Goal: Check status: Check status

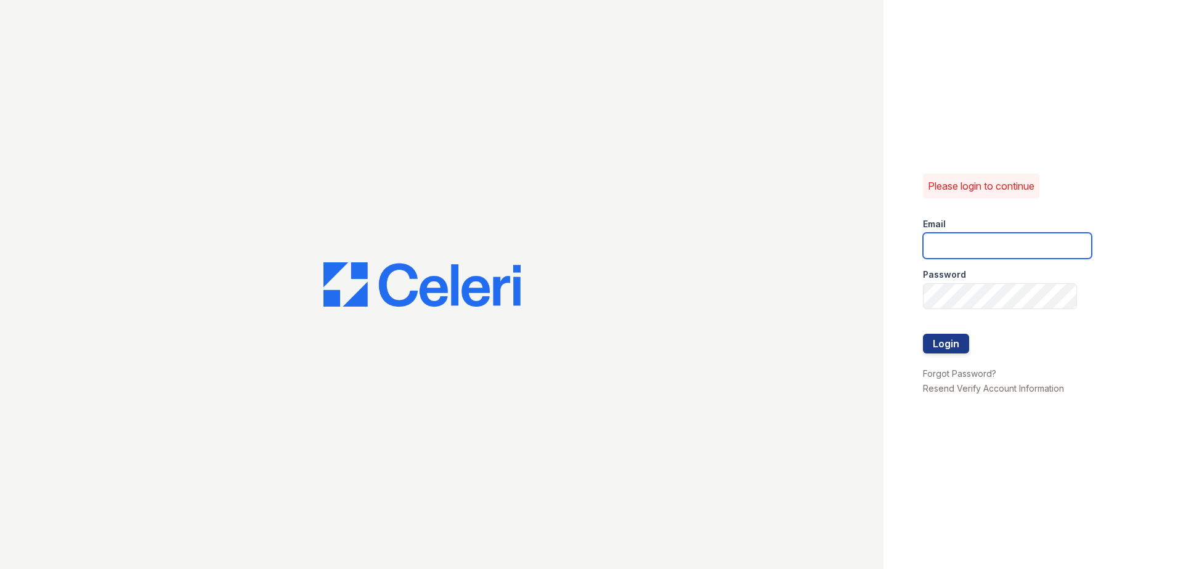
click at [981, 240] on input "email" at bounding box center [1007, 246] width 169 height 26
type input "renewtowneoaks@trinity-pm.com"
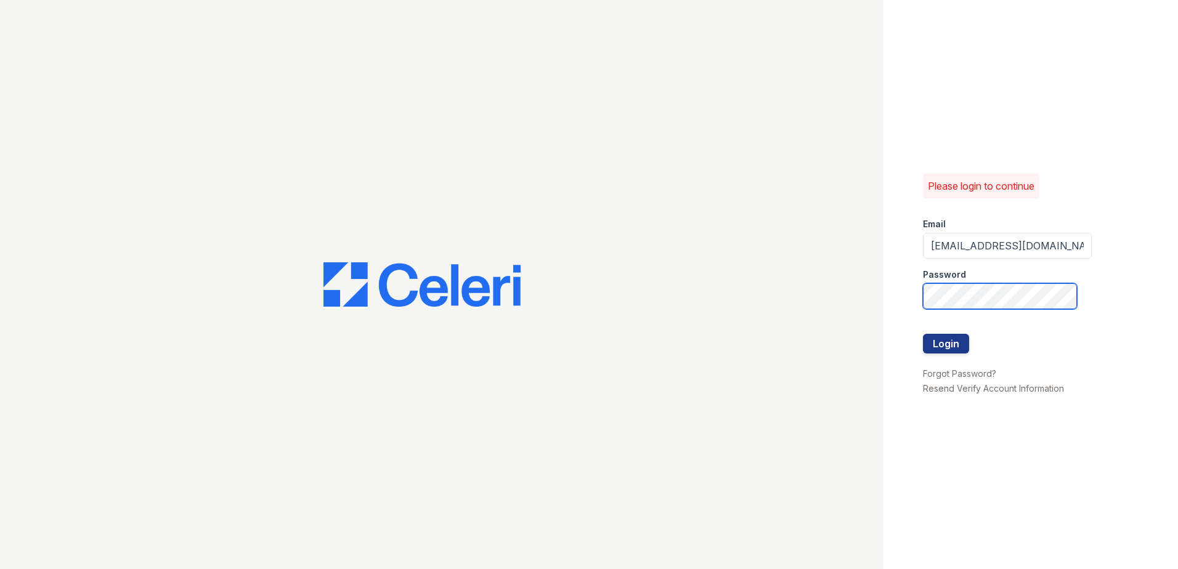
click at [923, 334] on button "Login" at bounding box center [946, 344] width 46 height 20
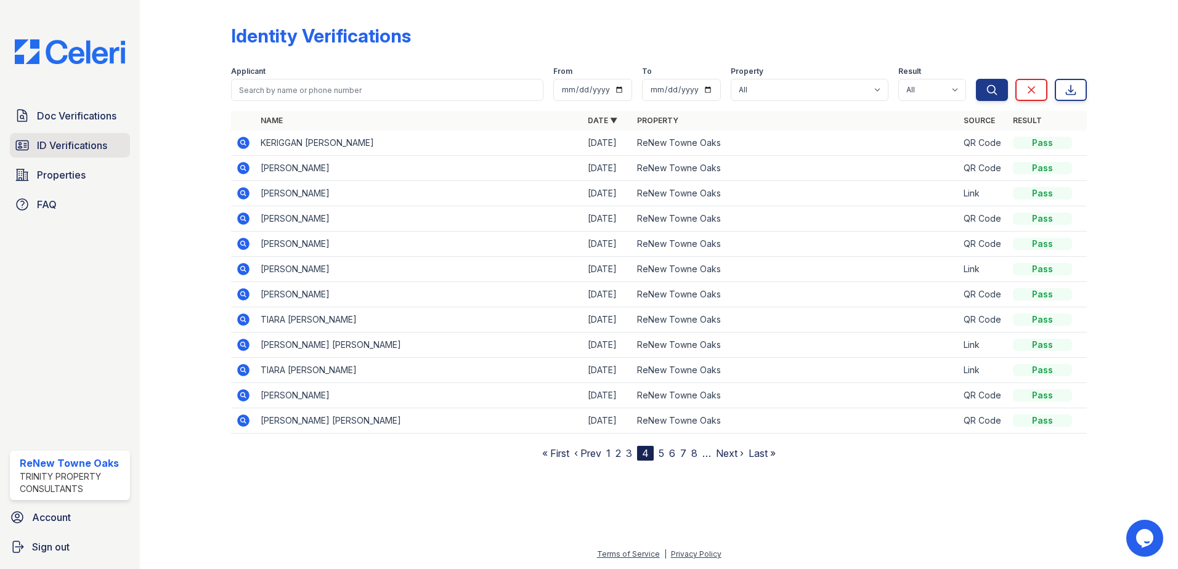
click at [65, 145] on span "ID Verifications" at bounding box center [72, 145] width 70 height 15
